Goal: Information Seeking & Learning: Learn about a topic

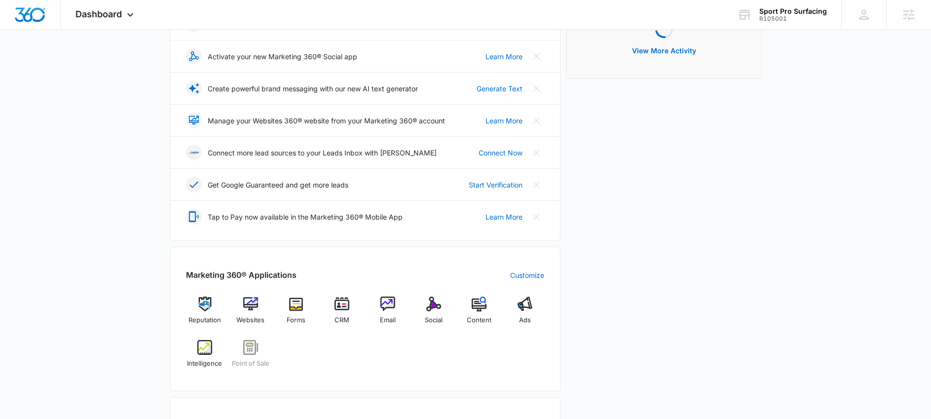
scroll to position [168, 0]
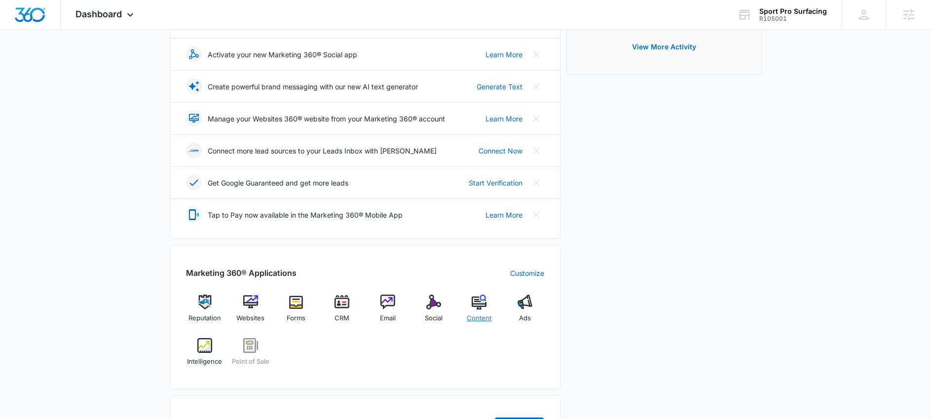
click at [478, 300] on img at bounding box center [479, 302] width 15 height 15
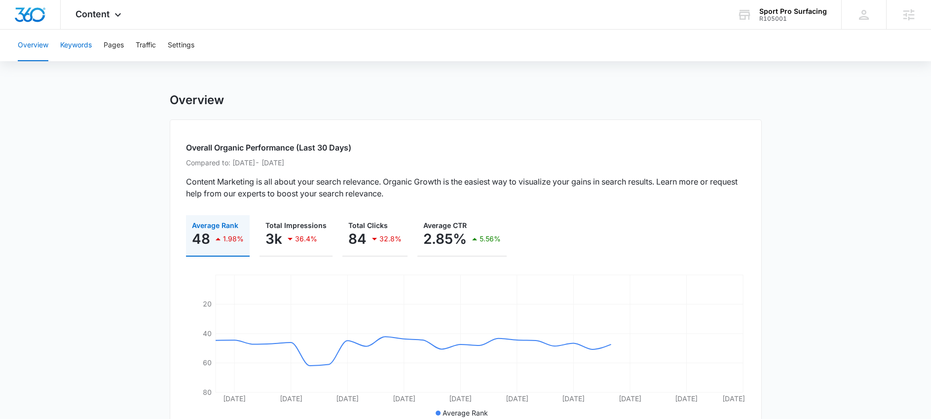
click at [77, 46] on button "Keywords" at bounding box center [76, 46] width 32 height 32
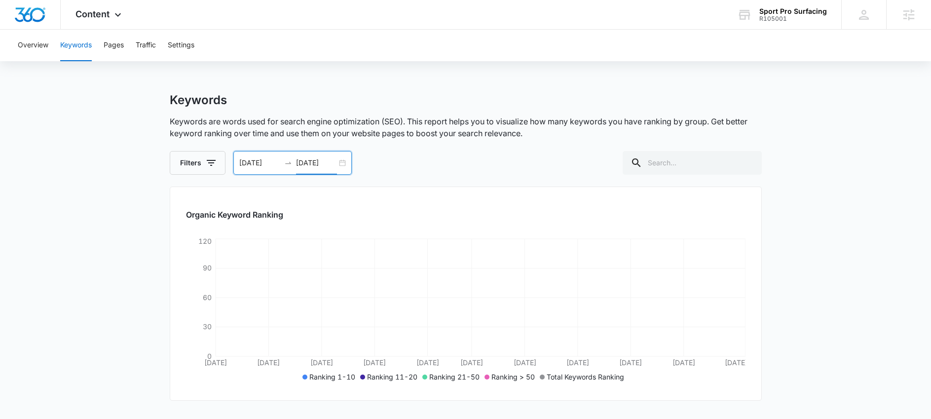
click at [311, 165] on input "03/09/2025" at bounding box center [316, 162] width 41 height 11
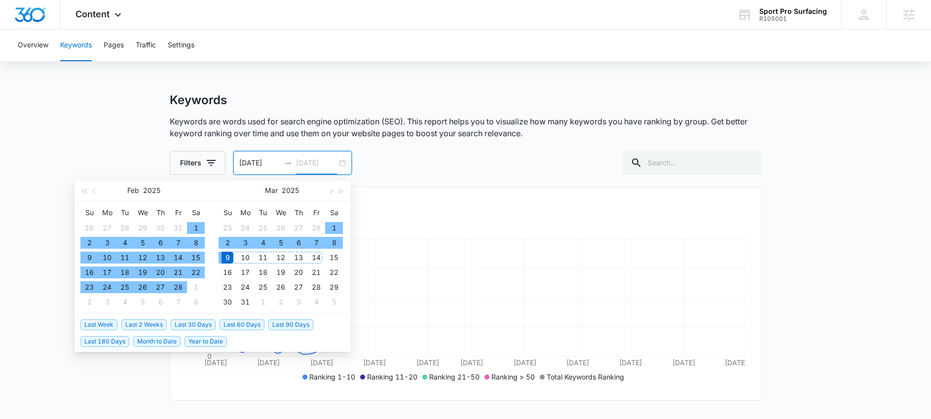
type input "03/09/2025"
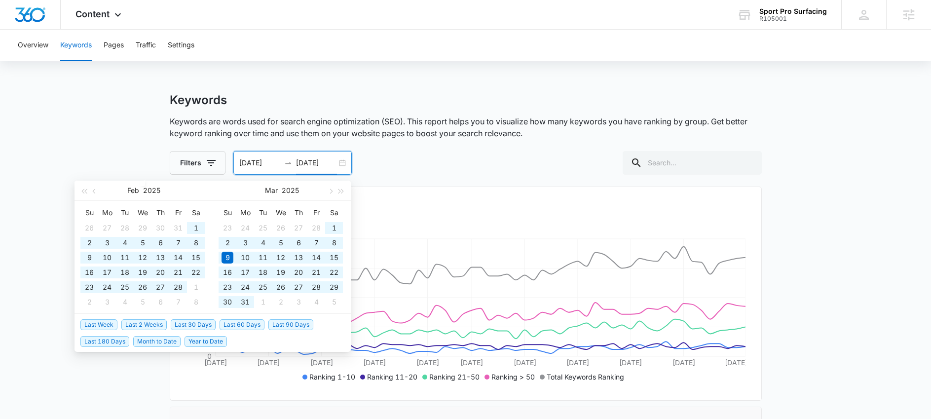
click at [204, 343] on span "Year to Date" at bounding box center [206, 341] width 42 height 11
type input "01/01/2025"
type input "08/11/2025"
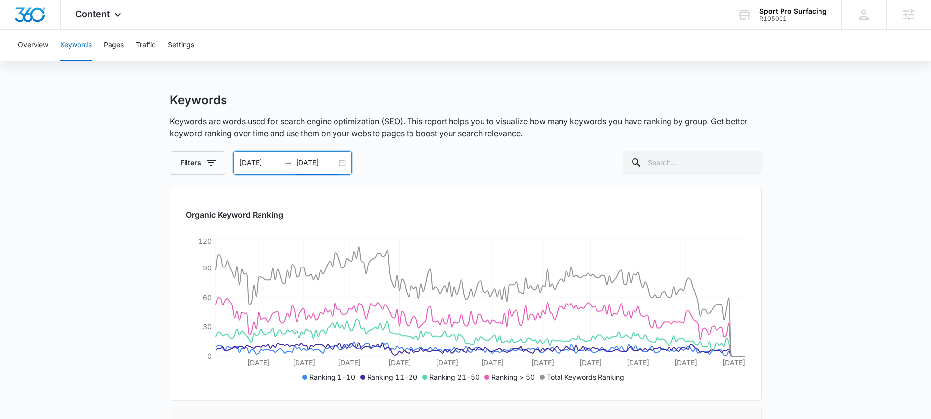
click at [269, 164] on input "01/01/2025" at bounding box center [259, 162] width 41 height 11
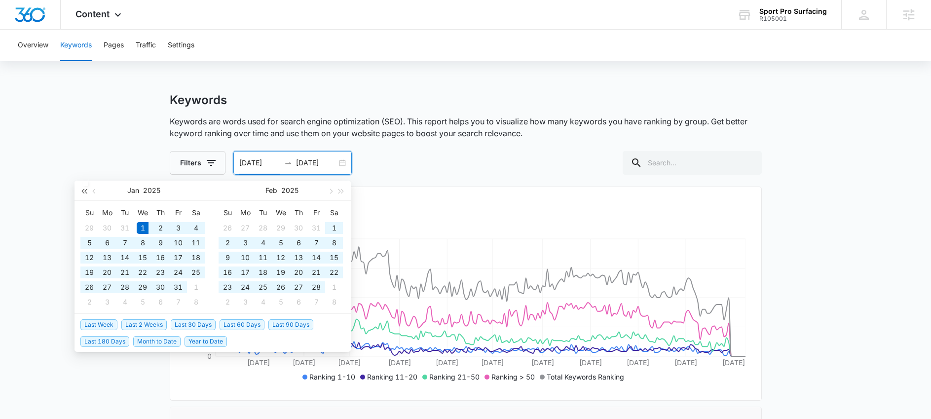
click at [81, 193] on button "button" at bounding box center [83, 191] width 11 height 20
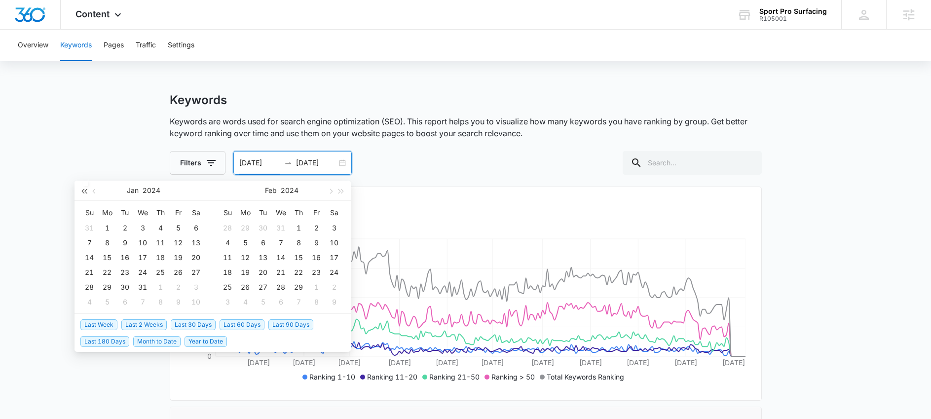
click at [81, 193] on button "button" at bounding box center [83, 191] width 11 height 20
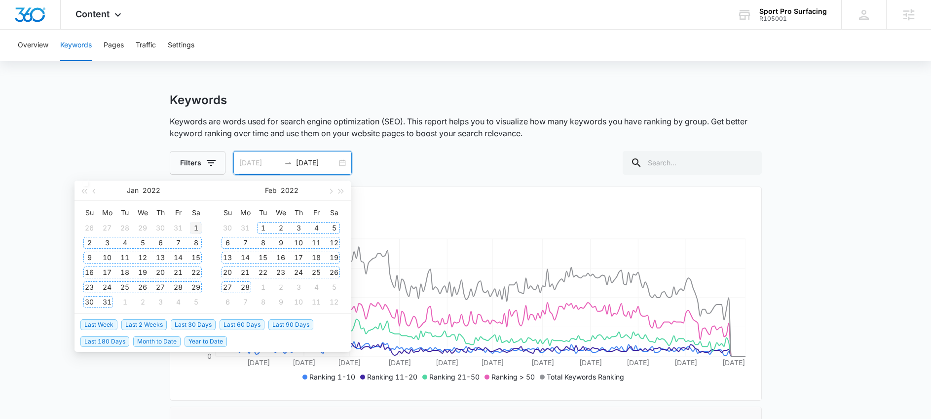
type input "01/01/2022"
click at [195, 231] on div "1" at bounding box center [196, 228] width 12 height 12
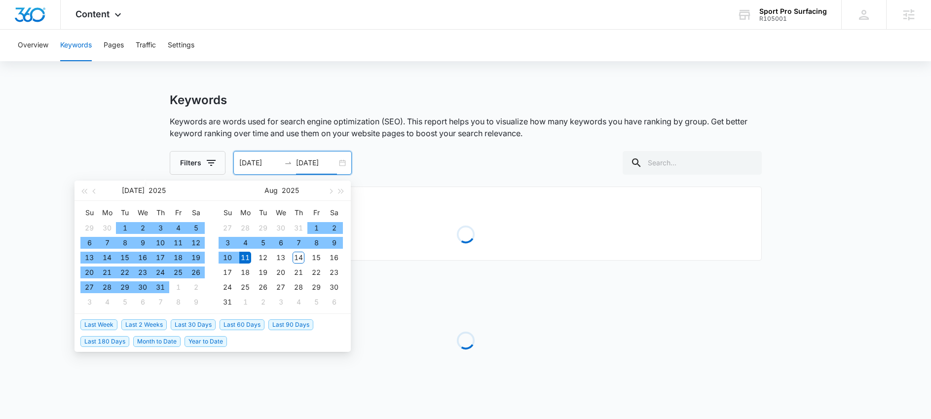
type input "08/11/2025"
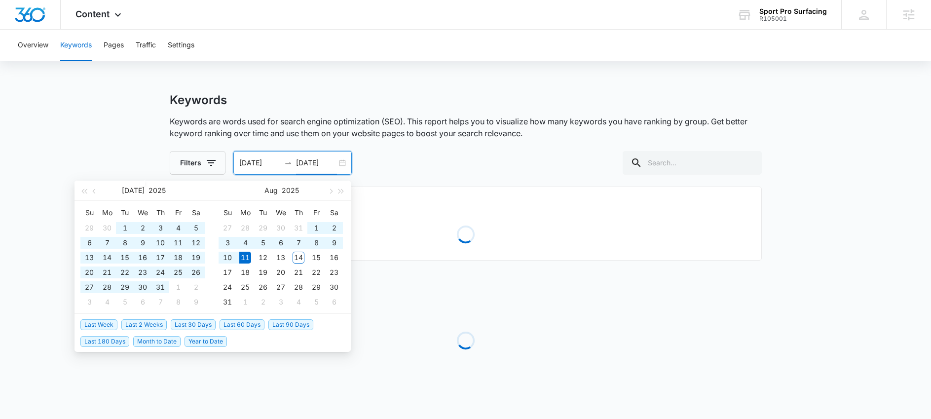
click at [474, 163] on div "Filters 01/01/2022 08/11/2025 Jul 2025 Su Mo Tu We Th Fr Sa 29 30 1 2 3 4 5 6 7…" at bounding box center [466, 163] width 592 height 24
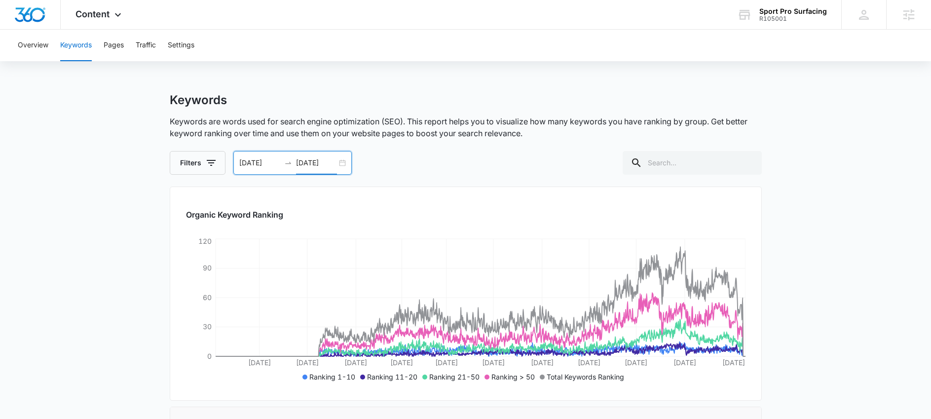
click at [152, 41] on button "Traffic" at bounding box center [146, 46] width 20 height 32
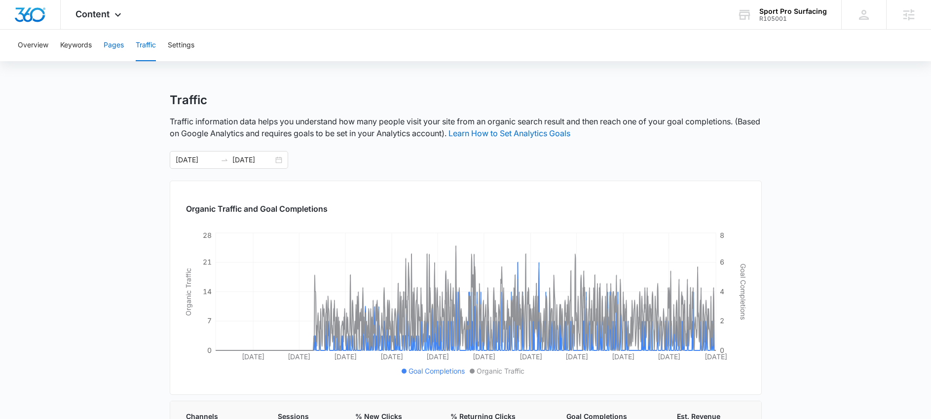
click at [113, 46] on button "Pages" at bounding box center [114, 46] width 20 height 32
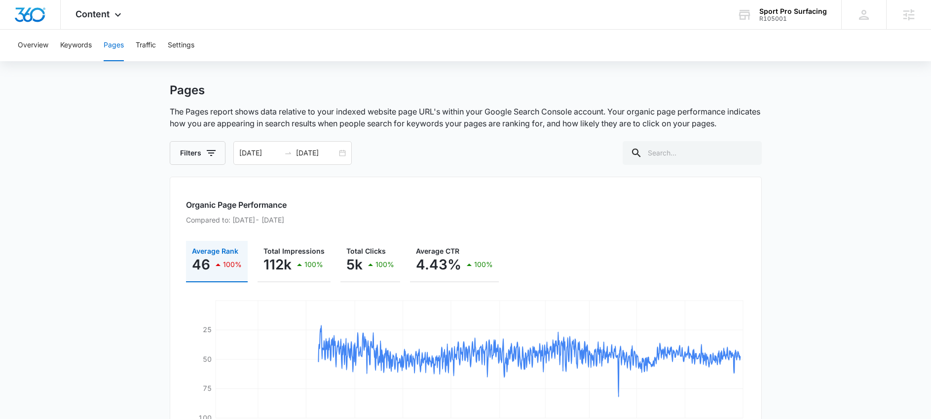
scroll to position [8, 0]
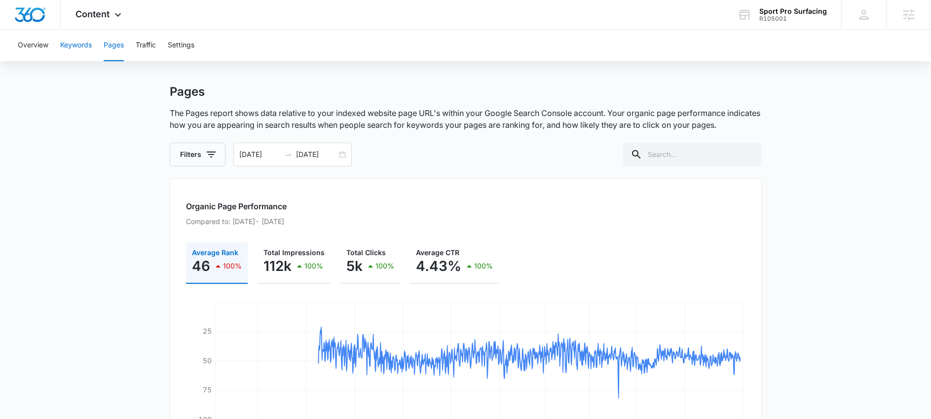
click at [73, 38] on button "Keywords" at bounding box center [76, 46] width 32 height 32
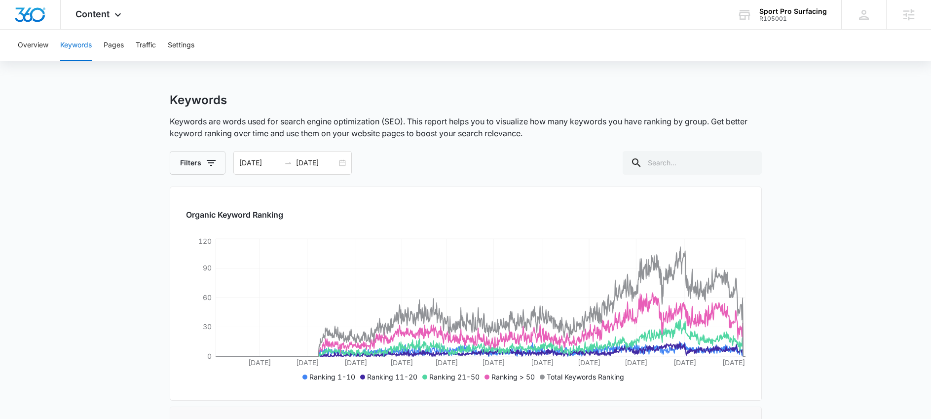
click at [188, 147] on div "Keywords Keywords are words used for search engine optimization (SEO). This rep…" at bounding box center [466, 134] width 592 height 82
click at [188, 155] on button "Filters" at bounding box center [198, 163] width 56 height 24
click at [202, 238] on label "1-10" at bounding box center [239, 238] width 114 height 10
click at [183, 238] on input "1-10" at bounding box center [182, 238] width 0 height 0
checkbox input "true"
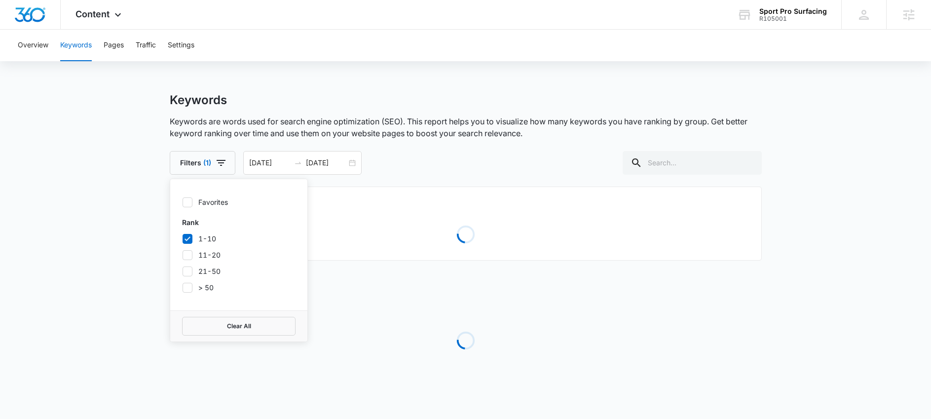
click at [106, 225] on main "Keywords Keywords are words used for search engine optimization (SEO). This rep…" at bounding box center [465, 260] width 931 height 334
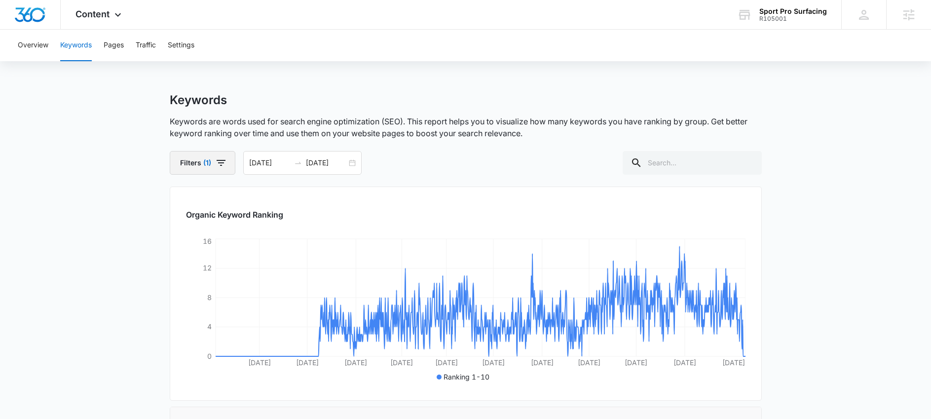
click at [207, 157] on button "Filters (1)" at bounding box center [203, 163] width 66 height 24
click at [199, 237] on label "1-10" at bounding box center [239, 238] width 114 height 10
click at [183, 238] on input "1-10" at bounding box center [182, 238] width 0 height 0
checkbox input "false"
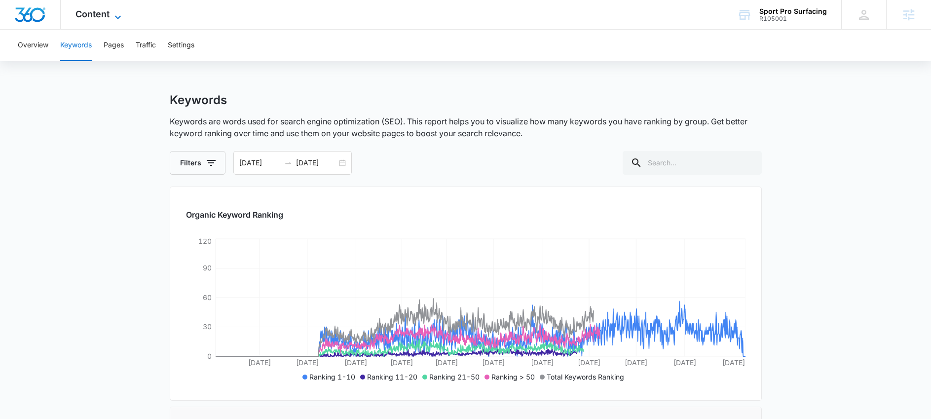
click at [102, 18] on span "Content" at bounding box center [93, 14] width 34 height 10
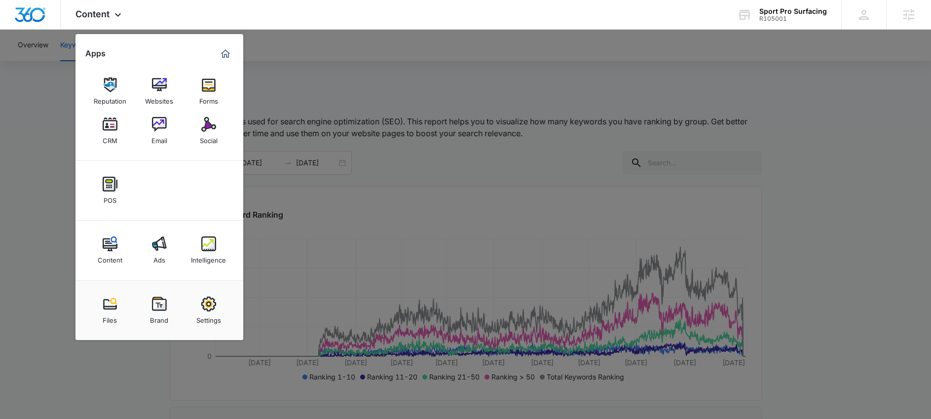
click at [386, 359] on div at bounding box center [465, 209] width 931 height 419
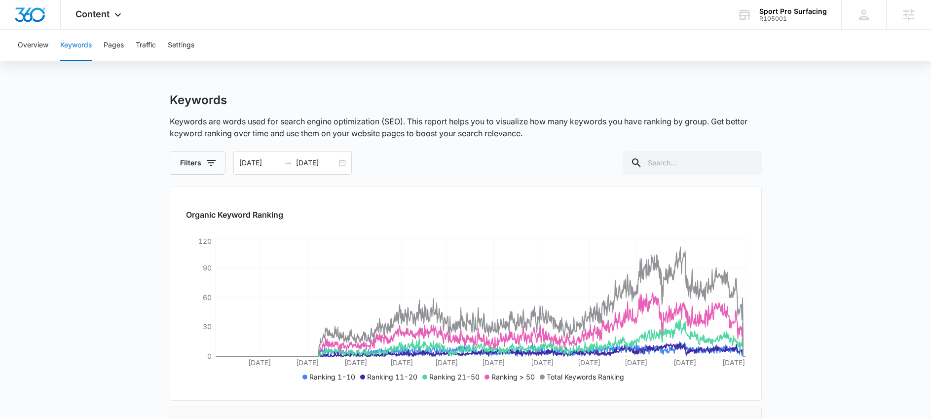
click at [159, 48] on div "Overview Keywords Pages Traffic Settings" at bounding box center [466, 46] width 908 height 32
click at [155, 47] on button "Traffic" at bounding box center [146, 46] width 20 height 32
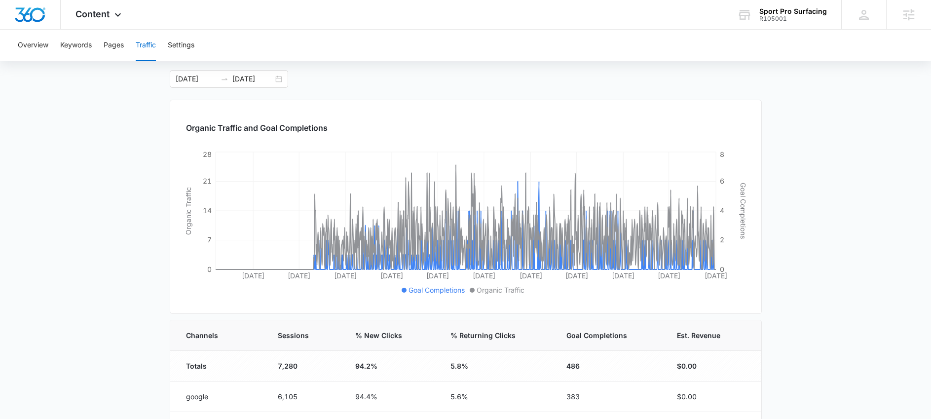
scroll to position [83, 0]
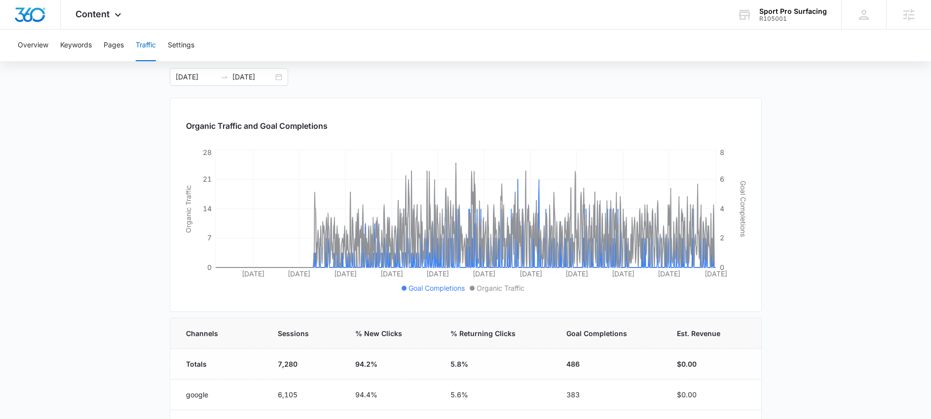
click at [493, 292] on span "Organic Traffic" at bounding box center [501, 288] width 48 height 10
click at [493, 286] on span "Organic Traffic" at bounding box center [501, 288] width 48 height 10
click at [492, 288] on span "Organic Traffic" at bounding box center [501, 288] width 48 height 10
click at [474, 288] on li "Organic Traffic" at bounding box center [497, 288] width 55 height 10
click at [396, 289] on ul "Goal Completions Organic Traffic" at bounding box center [466, 288] width 560 height 11
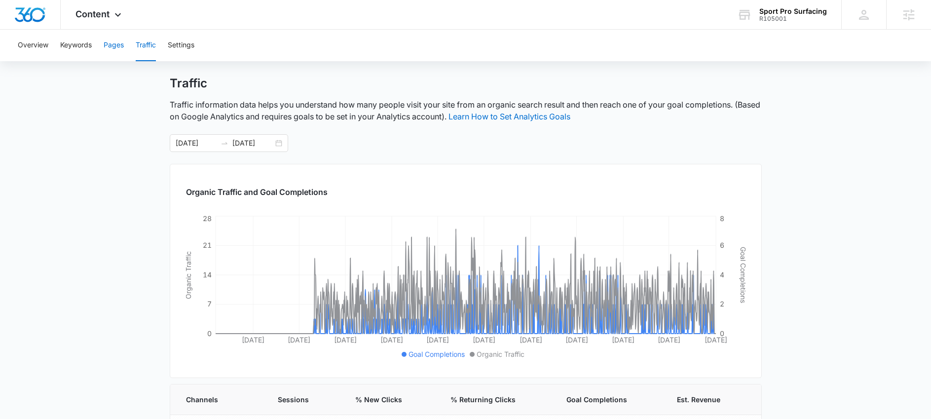
scroll to position [14, 0]
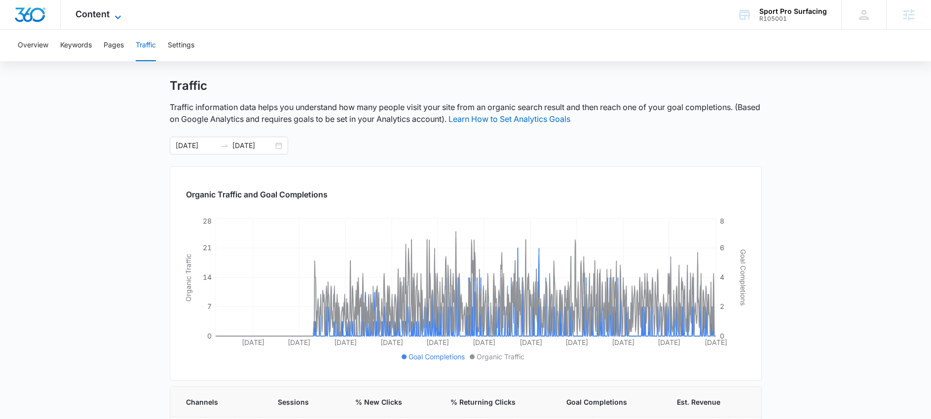
click at [106, 18] on span "Content" at bounding box center [93, 14] width 34 height 10
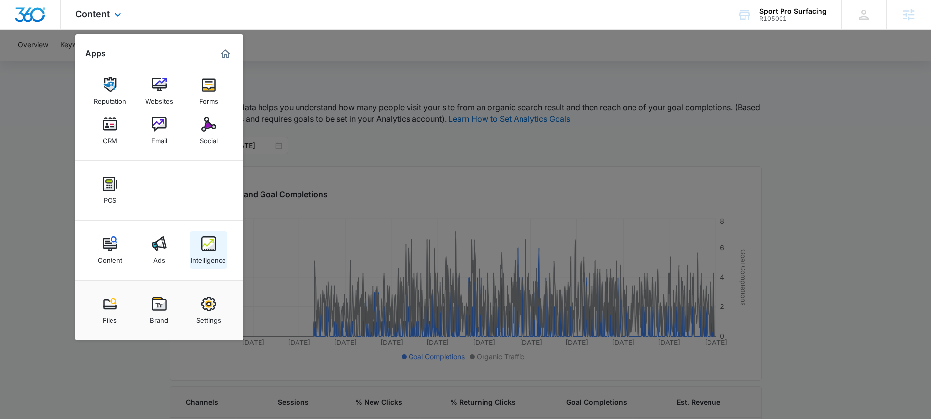
click at [211, 244] on img at bounding box center [208, 243] width 15 height 15
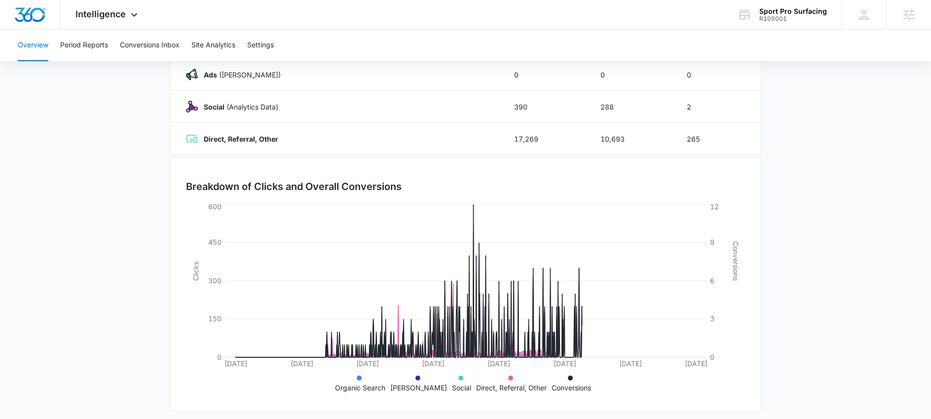
scroll to position [192, 0]
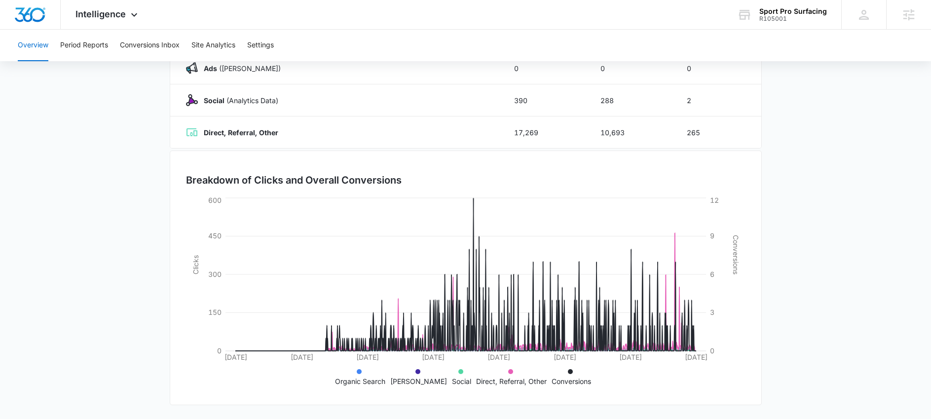
click at [414, 372] on li "Ad Campaigns" at bounding box center [418, 376] width 57 height 21
click at [459, 372] on icon at bounding box center [461, 371] width 5 height 5
click at [508, 371] on icon at bounding box center [510, 371] width 5 height 5
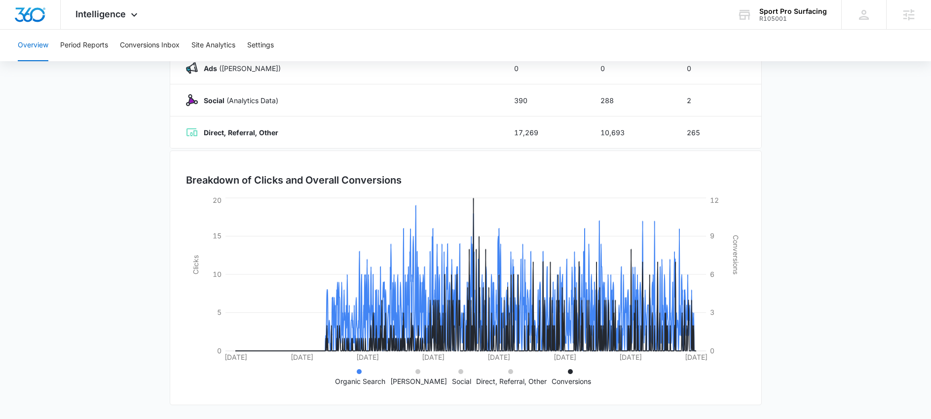
click at [568, 371] on icon at bounding box center [570, 371] width 5 height 5
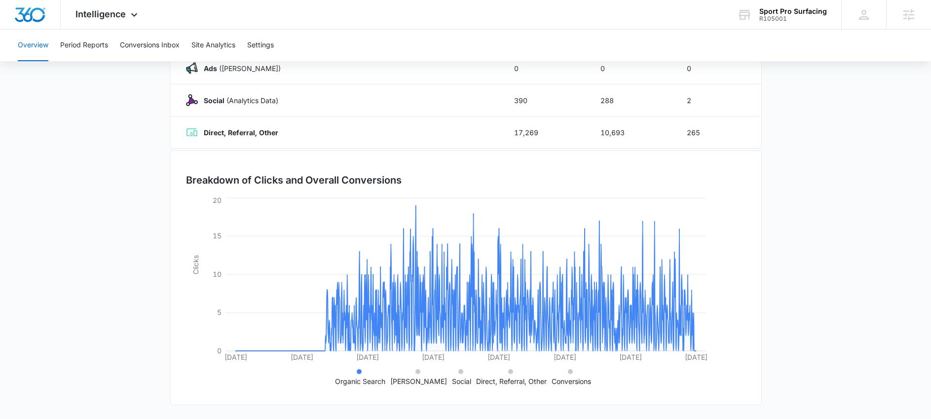
click at [416, 371] on icon at bounding box center [418, 371] width 5 height 5
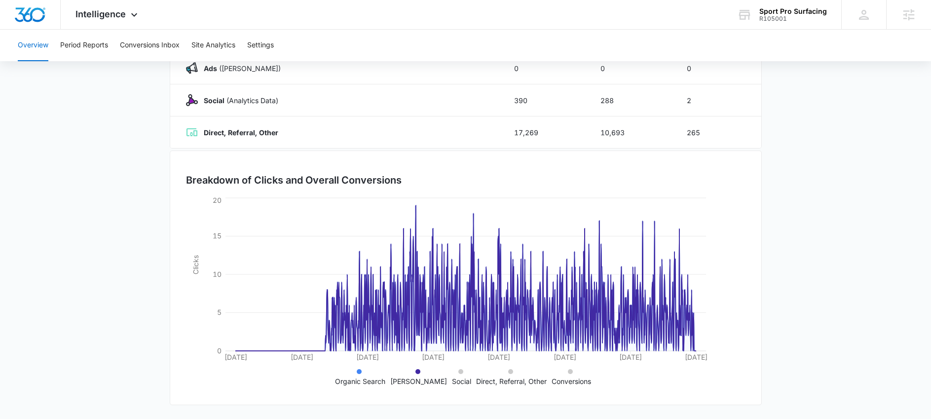
click at [414, 373] on li "Ad Campaigns" at bounding box center [418, 376] width 57 height 21
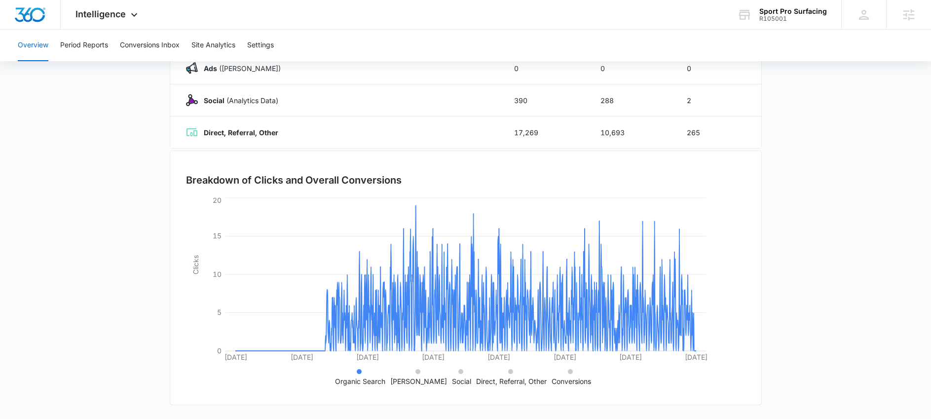
click at [459, 370] on icon at bounding box center [461, 371] width 5 height 5
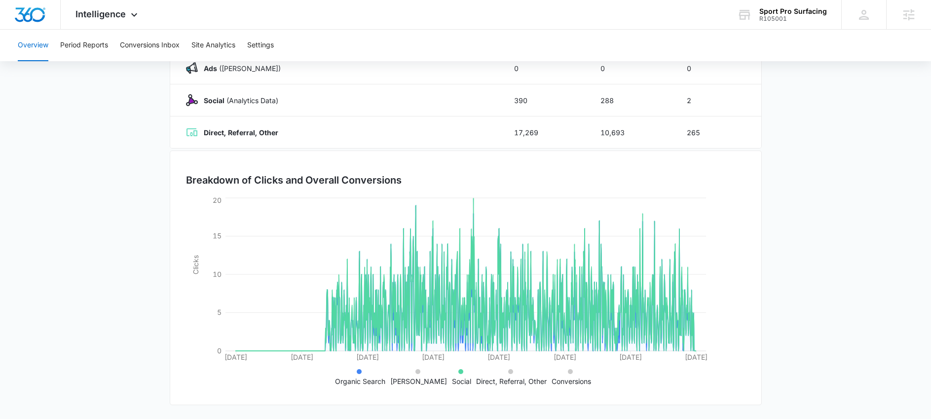
click at [459, 370] on icon at bounding box center [461, 371] width 5 height 5
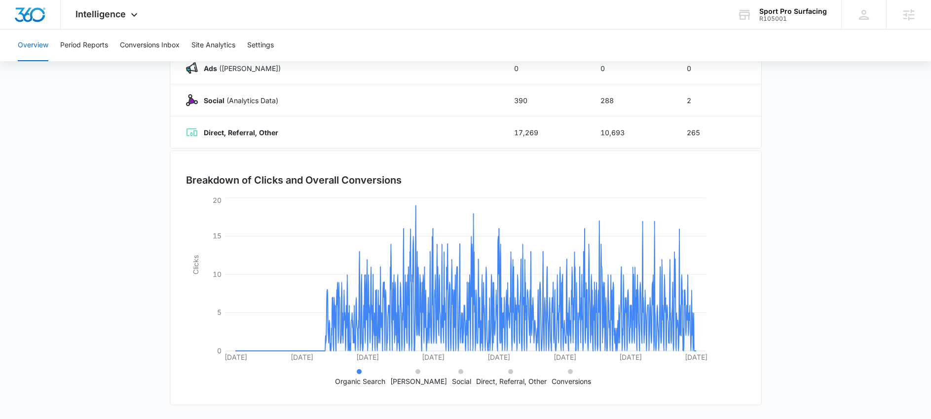
click at [508, 372] on icon at bounding box center [510, 371] width 5 height 5
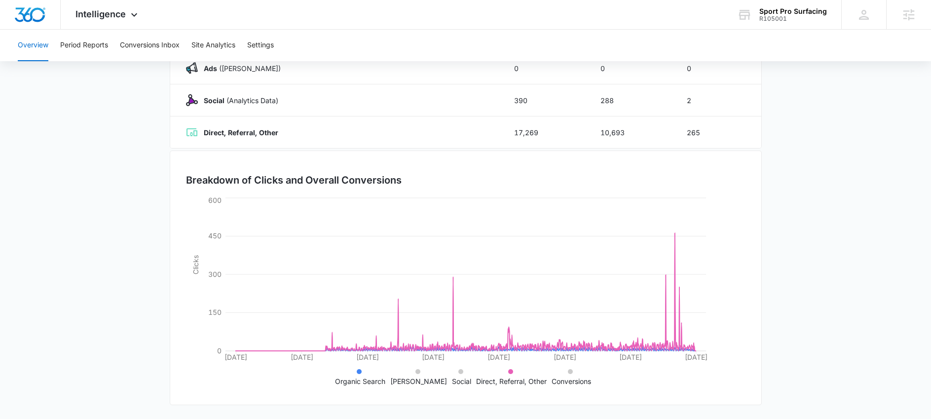
click at [508, 372] on icon at bounding box center [510, 371] width 5 height 5
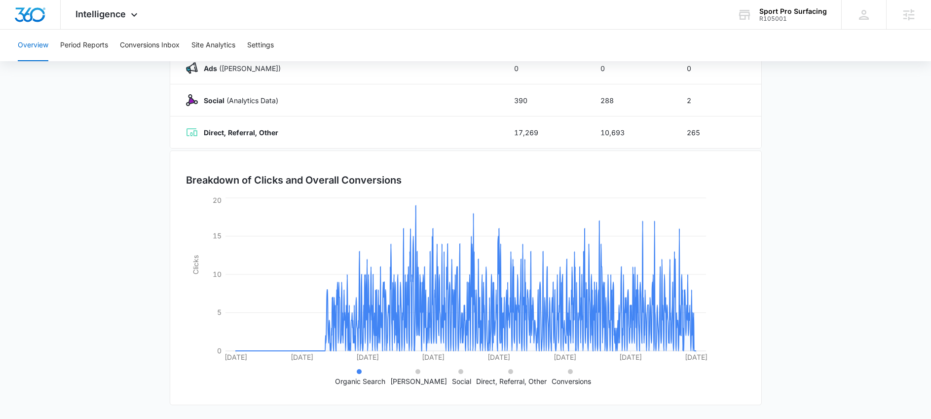
click at [568, 370] on icon at bounding box center [570, 371] width 5 height 5
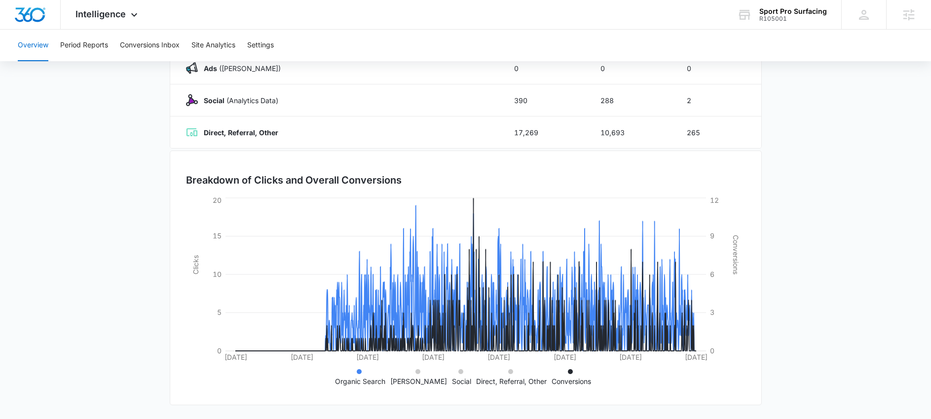
click at [568, 370] on icon at bounding box center [570, 371] width 5 height 5
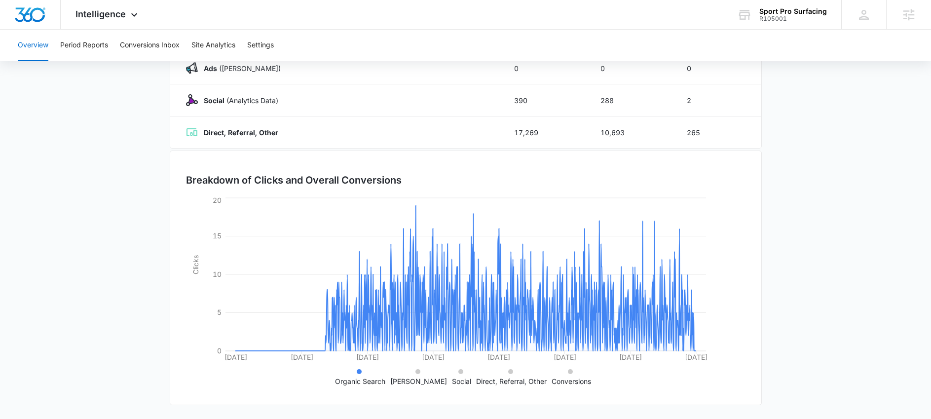
click at [362, 371] on icon at bounding box center [359, 371] width 5 height 5
